Goal: Task Accomplishment & Management: Complete application form

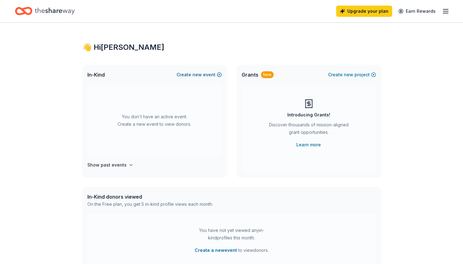
click at [190, 75] on button "Create new event" at bounding box center [199, 74] width 45 height 7
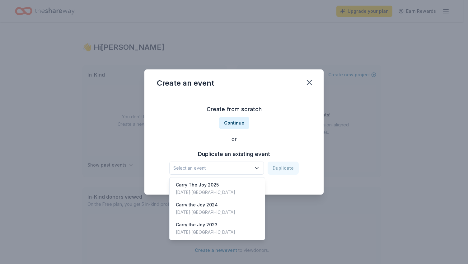
click at [256, 171] on icon "button" at bounding box center [257, 168] width 6 height 6
click at [253, 183] on div "Carry The Joy [DATE], 2025 · [GEOGRAPHIC_DATA]" at bounding box center [217, 189] width 93 height 20
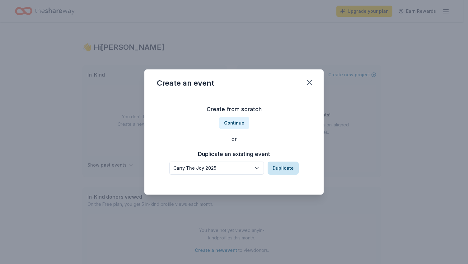
click at [281, 171] on button "Duplicate" at bounding box center [283, 167] width 31 height 13
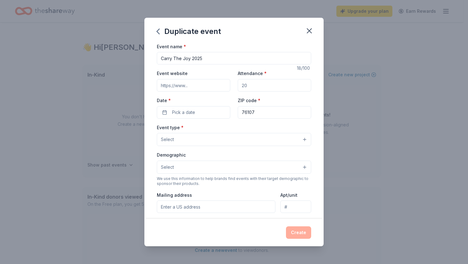
click at [253, 86] on input "Attendance *" at bounding box center [274, 85] width 73 height 12
click at [228, 60] on input "Carry The Joy 2025" at bounding box center [234, 58] width 154 height 12
type input "Carry The Joy 2026"
click at [198, 83] on input "Event website" at bounding box center [193, 85] width 73 height 12
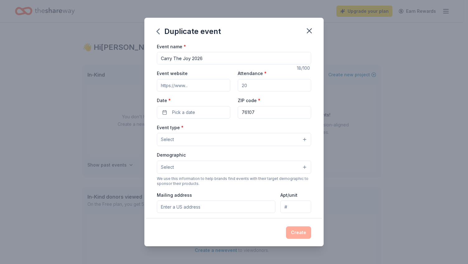
click at [198, 83] on input "Event website" at bounding box center [193, 85] width 73 height 12
click at [247, 85] on input "Attendance *" at bounding box center [274, 85] width 73 height 12
type input "300"
click at [212, 113] on button "Pick a date" at bounding box center [193, 112] width 73 height 12
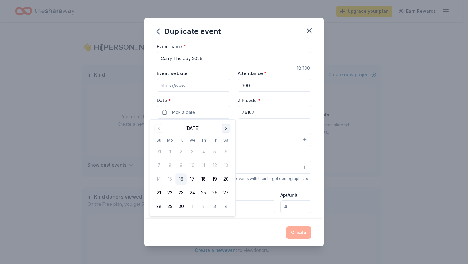
click at [227, 131] on button "Go to next month" at bounding box center [226, 128] width 9 height 9
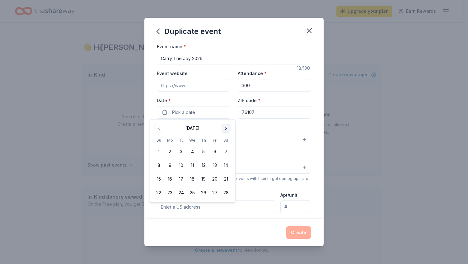
click at [227, 131] on button "Go to next month" at bounding box center [226, 128] width 9 height 9
click at [227, 165] on button "11" at bounding box center [225, 165] width 11 height 11
click at [268, 116] on input "76107" at bounding box center [274, 112] width 73 height 12
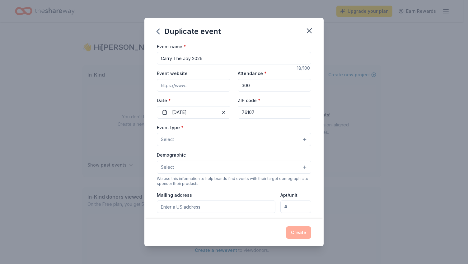
click at [273, 138] on button "Select" at bounding box center [234, 139] width 154 height 13
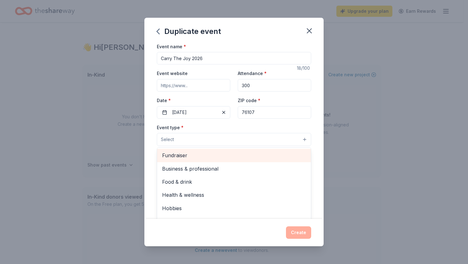
click at [267, 159] on div "Fundraiser" at bounding box center [234, 155] width 154 height 13
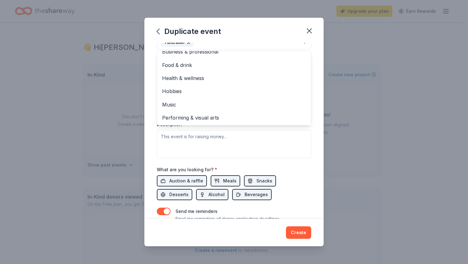
scroll to position [96, 0]
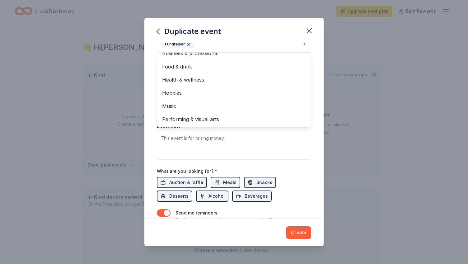
click at [291, 140] on div "Event type * Fundraiser Business & professional Food & drink Health & wellness …" at bounding box center [234, 94] width 154 height 132
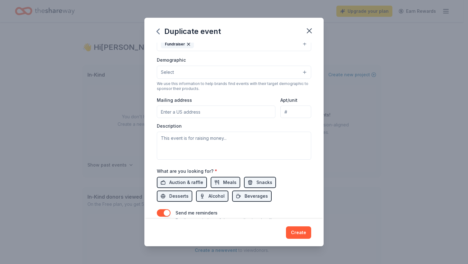
scroll to position [90, 0]
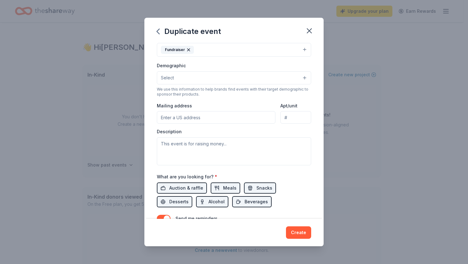
click at [224, 119] on input "Mailing address" at bounding box center [216, 117] width 119 height 12
click at [211, 120] on input "PO Box 14645" at bounding box center [216, 117] width 119 height 12
type input "[STREET_ADDRESS][US_STATE]"
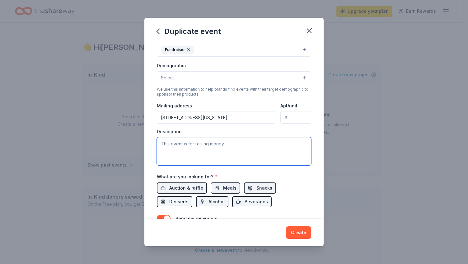
click at [236, 153] on textarea at bounding box center [234, 151] width 154 height 28
paste textarea "We’re excited to invite you to be part of Carry the Joy 2026: La La Land: A Nig…"
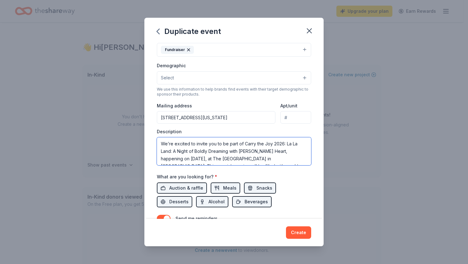
scroll to position [34, 0]
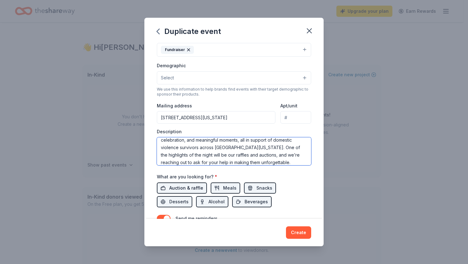
type textarea "We’re excited to invite you to be part of Carry the Joy 2026: La La Land: A Nig…"
click at [190, 188] on span "Auction & raffle" at bounding box center [186, 187] width 34 height 7
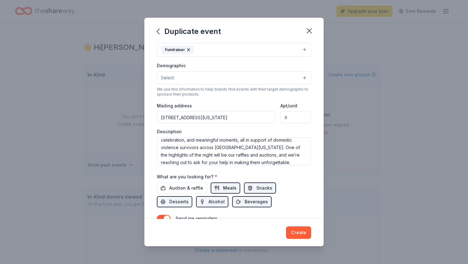
click at [219, 185] on button "Meals" at bounding box center [226, 187] width 30 height 11
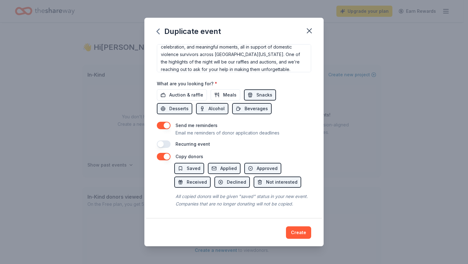
scroll to position [186, 0]
click at [166, 140] on button "button" at bounding box center [164, 143] width 14 height 7
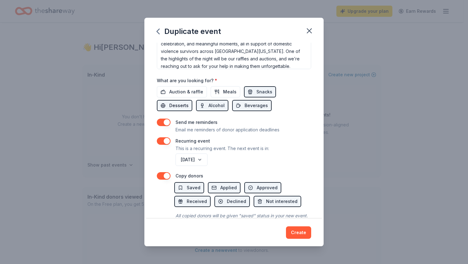
click at [173, 105] on span "Desserts" at bounding box center [178, 105] width 19 height 7
click at [204, 104] on button "Alcohol" at bounding box center [212, 105] width 32 height 11
click at [246, 106] on span "Beverages" at bounding box center [256, 105] width 23 height 7
click at [257, 89] on span "Snacks" at bounding box center [264, 91] width 16 height 7
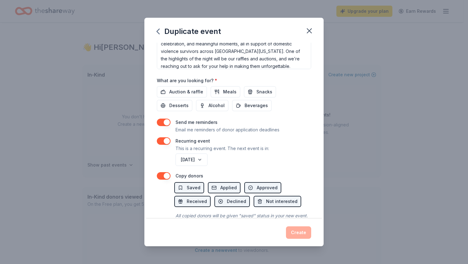
scroll to position [211, 0]
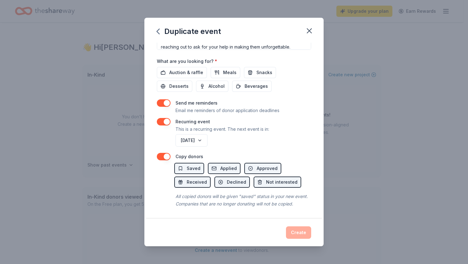
click at [241, 207] on div "All copied donors will be given "saved" status in your new event. Companies tha…" at bounding box center [242, 199] width 137 height 17
click at [243, 81] on button "Beverages" at bounding box center [252, 86] width 40 height 11
click at [256, 69] on span "Snacks" at bounding box center [264, 72] width 16 height 7
click at [296, 230] on button "Create" at bounding box center [298, 232] width 25 height 12
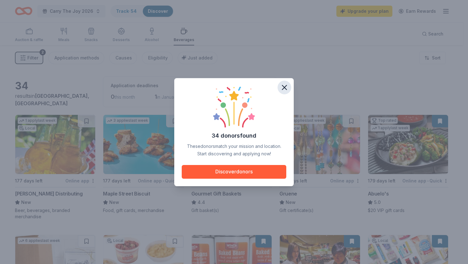
click at [282, 91] on icon "button" at bounding box center [284, 87] width 9 height 9
